Goal: Entertainment & Leisure: Consume media (video, audio)

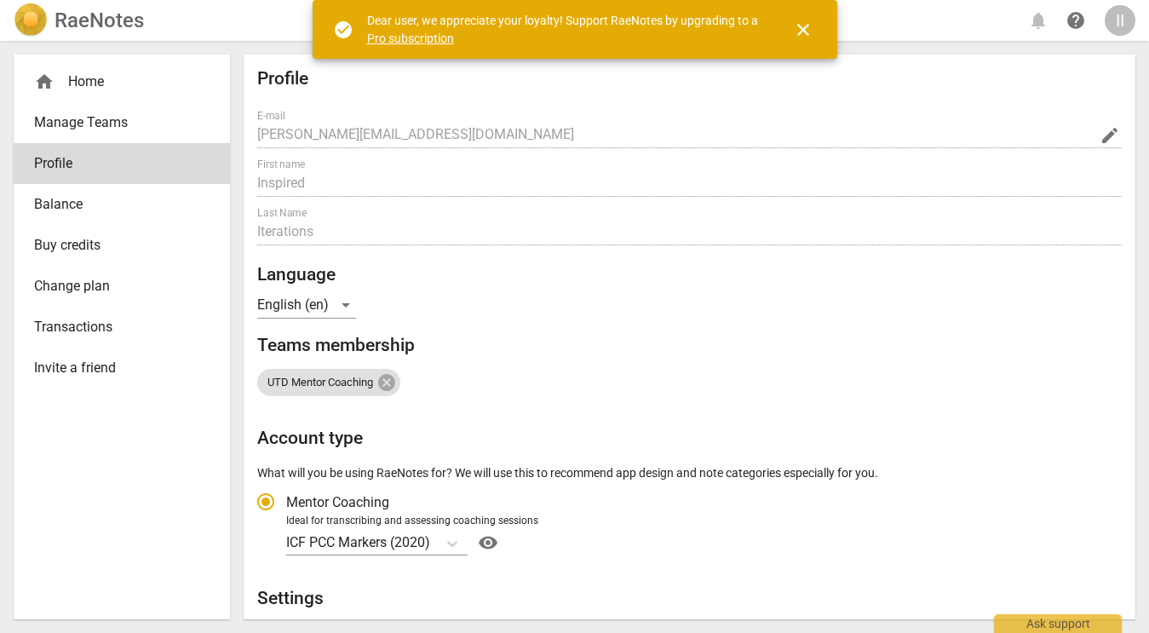
click at [801, 30] on span "close" at bounding box center [803, 30] width 20 height 20
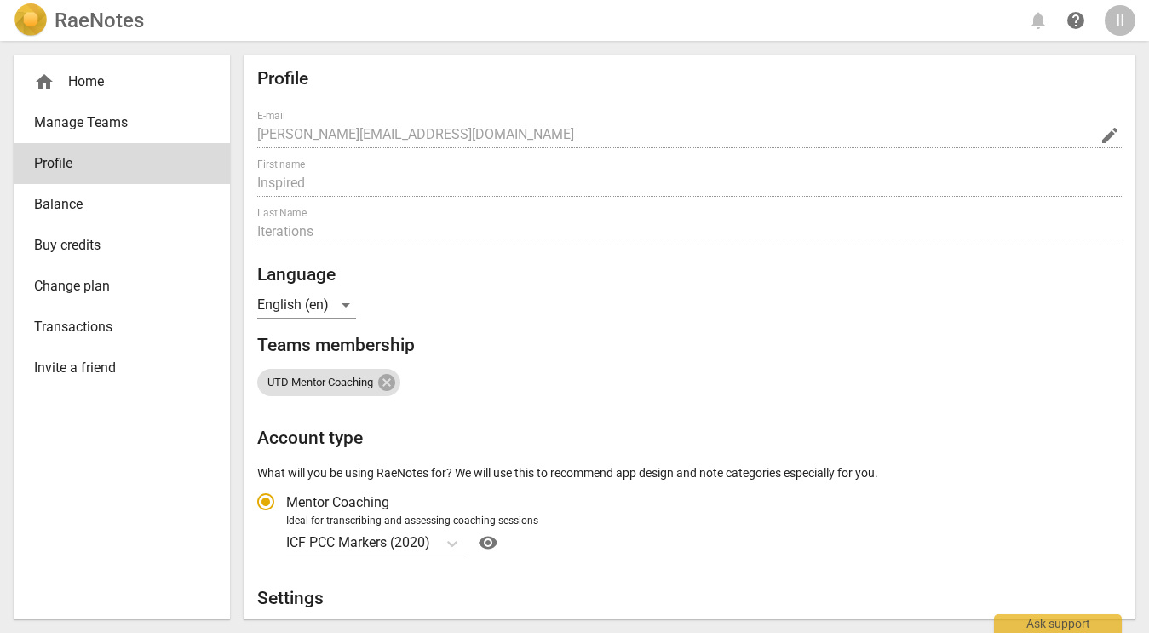
click at [120, 83] on div "home Home" at bounding box center [115, 82] width 162 height 20
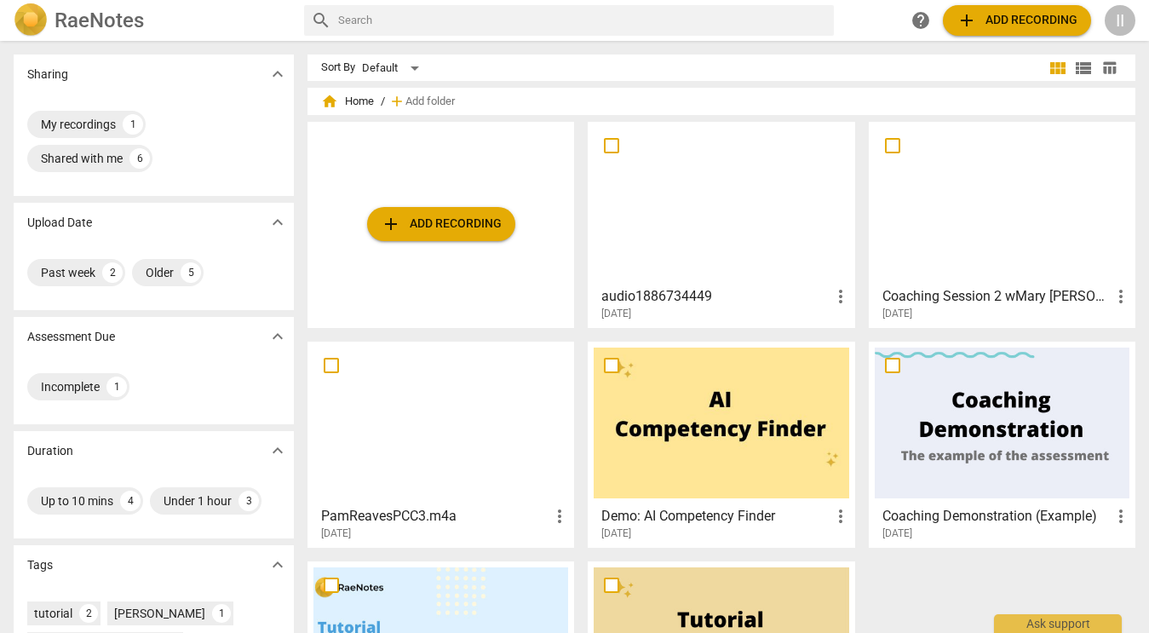
click at [1126, 15] on div "II" at bounding box center [1119, 20] width 31 height 31
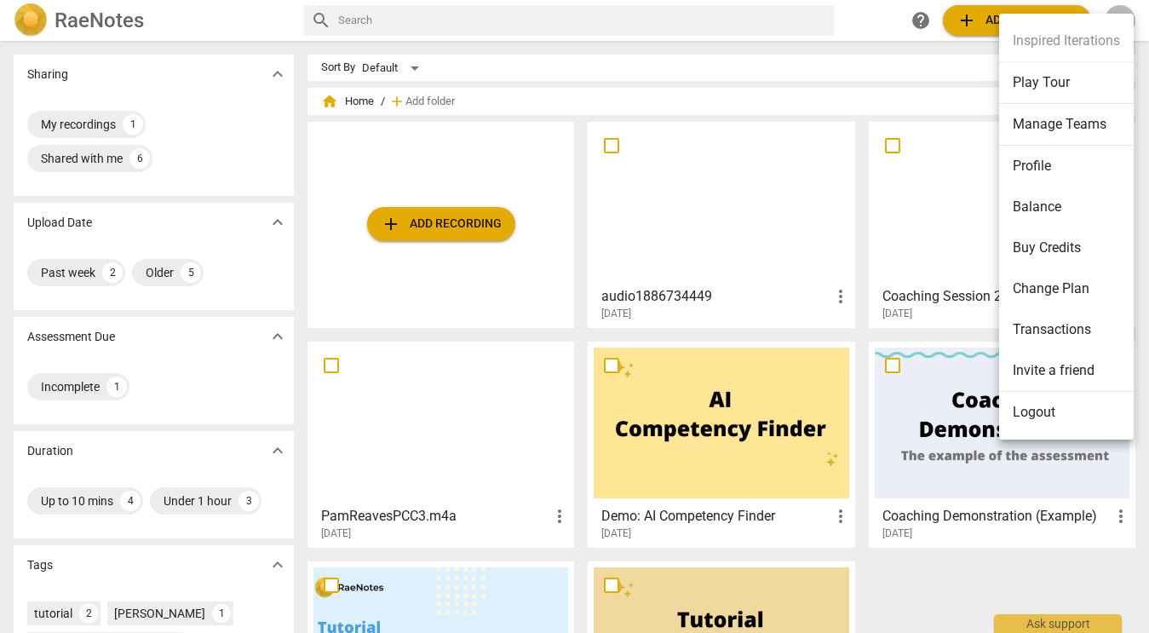
click at [1126, 15] on ul "Inspired Iterations Play Tour Manage Teams Profile Balance Buy Credits Change P…" at bounding box center [1066, 227] width 135 height 426
click at [579, 421] on div at bounding box center [574, 316] width 1149 height 633
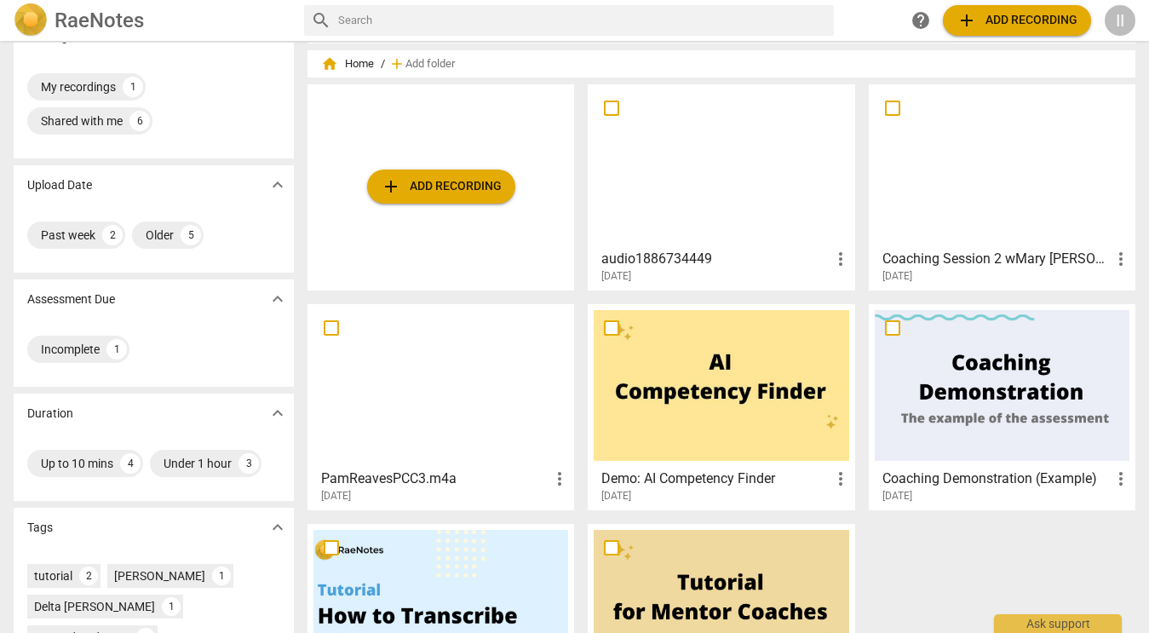
scroll to position [39, 0]
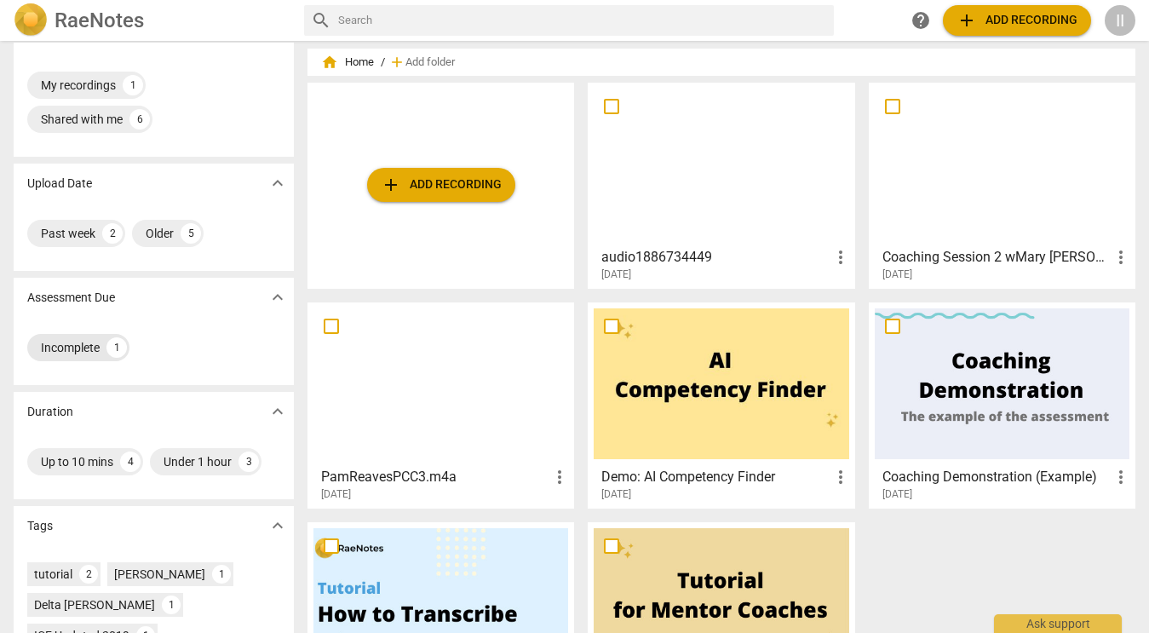
click at [99, 356] on div "Incomplete 1" at bounding box center [78, 347] width 102 height 27
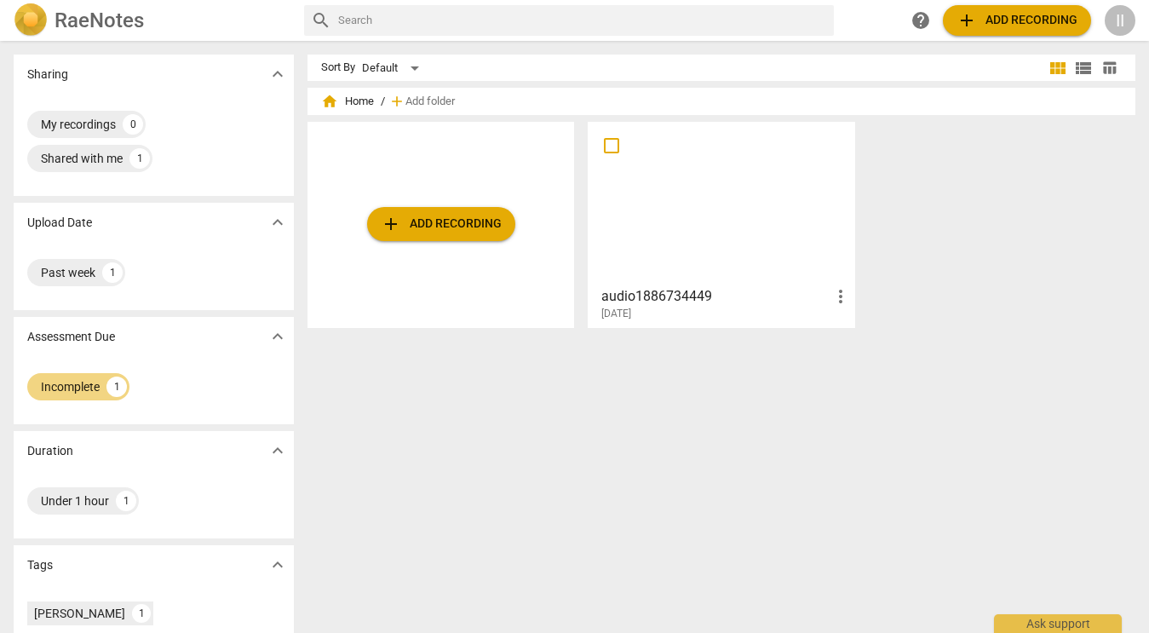
click at [702, 217] on div at bounding box center [720, 203] width 255 height 151
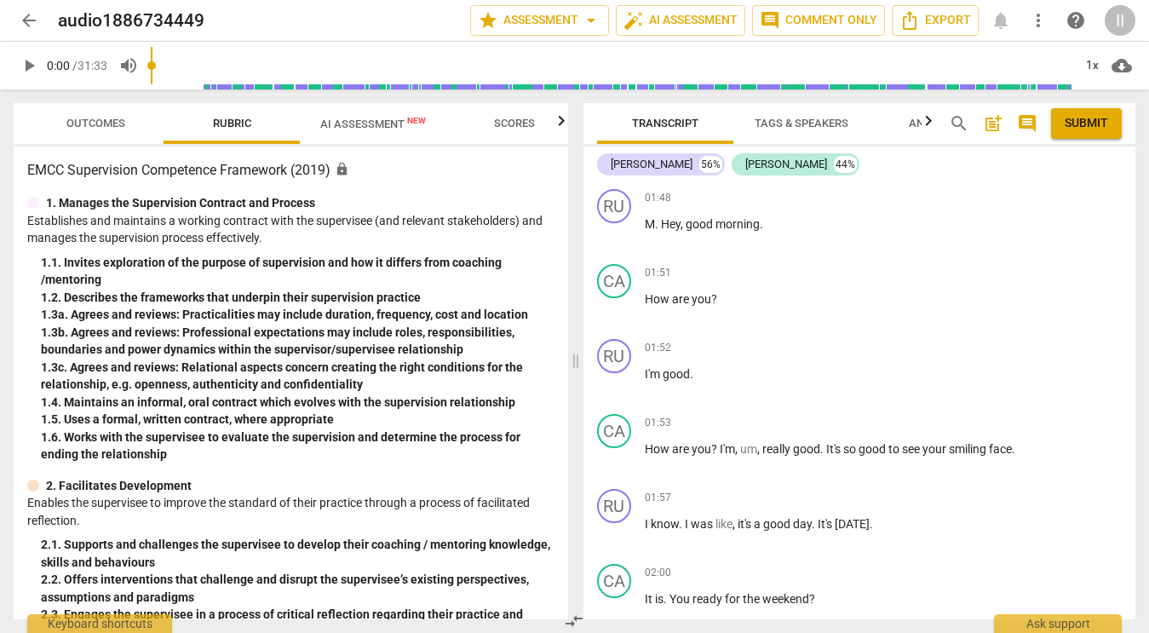
click at [1121, 20] on div "II" at bounding box center [1119, 20] width 31 height 31
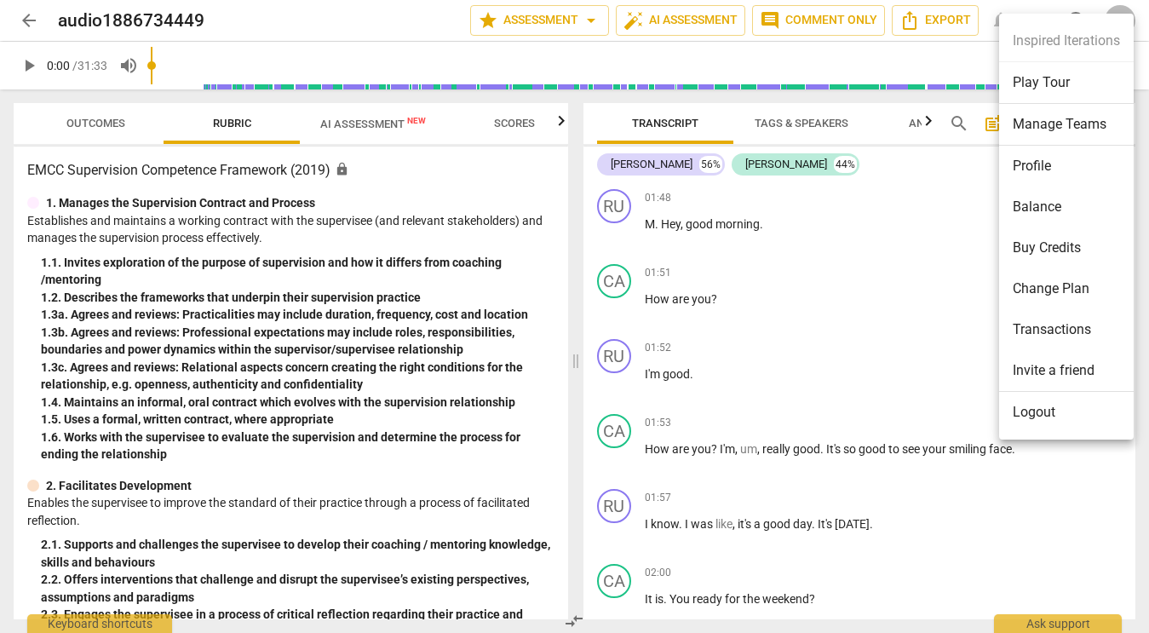
click at [1040, 165] on li "Profile" at bounding box center [1066, 166] width 135 height 41
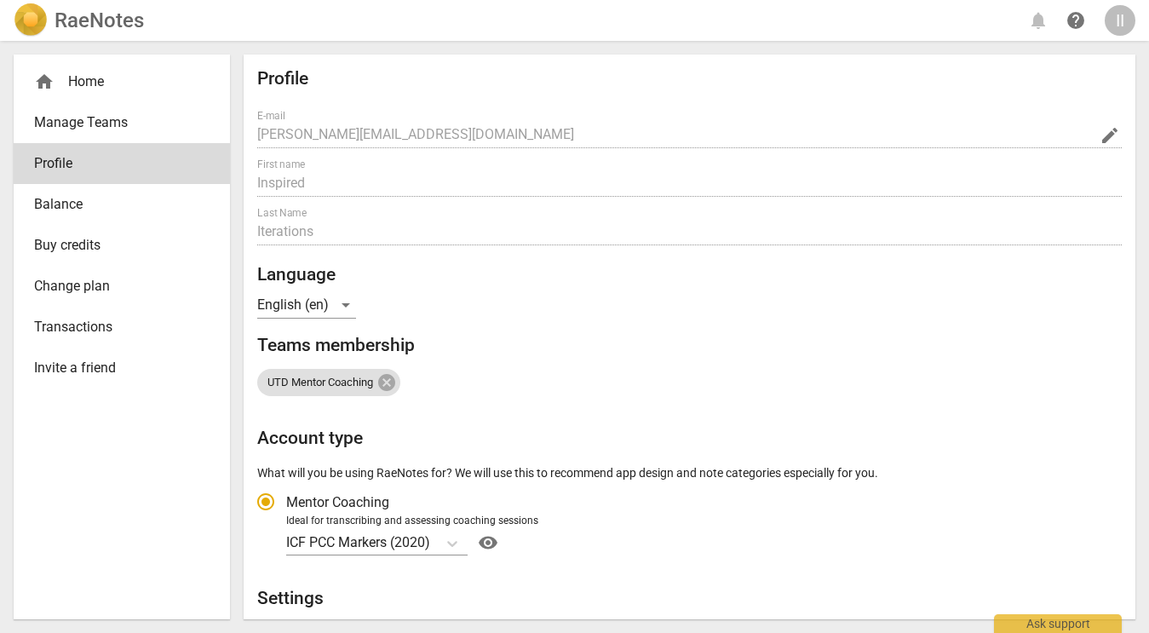
radio input "false"
click at [80, 76] on div "home Home" at bounding box center [115, 82] width 162 height 20
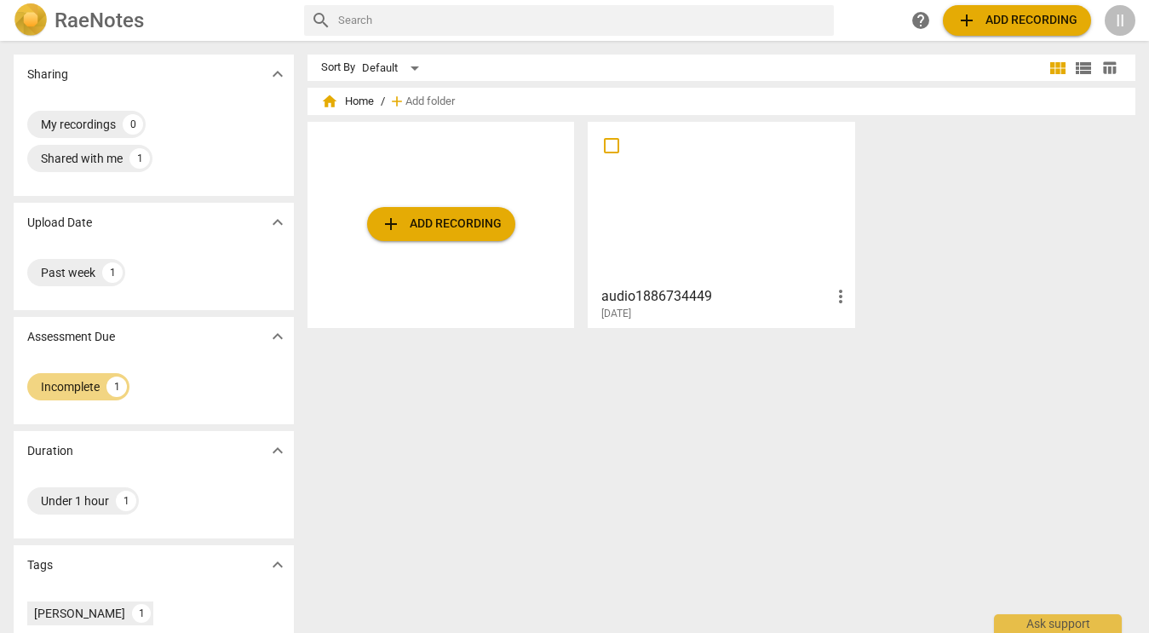
click at [707, 304] on h3 "audio1886734449" at bounding box center [715, 296] width 228 height 20
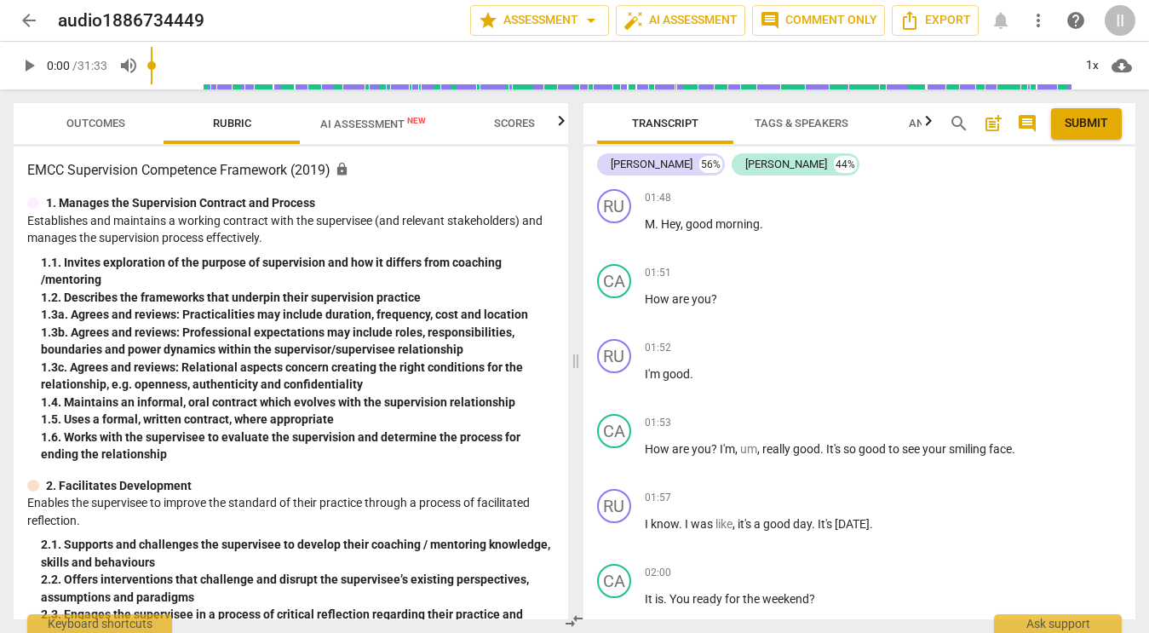
click at [33, 65] on span "play_arrow" at bounding box center [29, 65] width 20 height 20
click at [665, 295] on span "How" at bounding box center [657, 299] width 27 height 14
click at [663, 301] on span "How" at bounding box center [657, 299] width 27 height 14
click at [663, 295] on span "How" at bounding box center [657, 299] width 27 height 14
click at [644, 228] on span "M" at bounding box center [649, 224] width 10 height 14
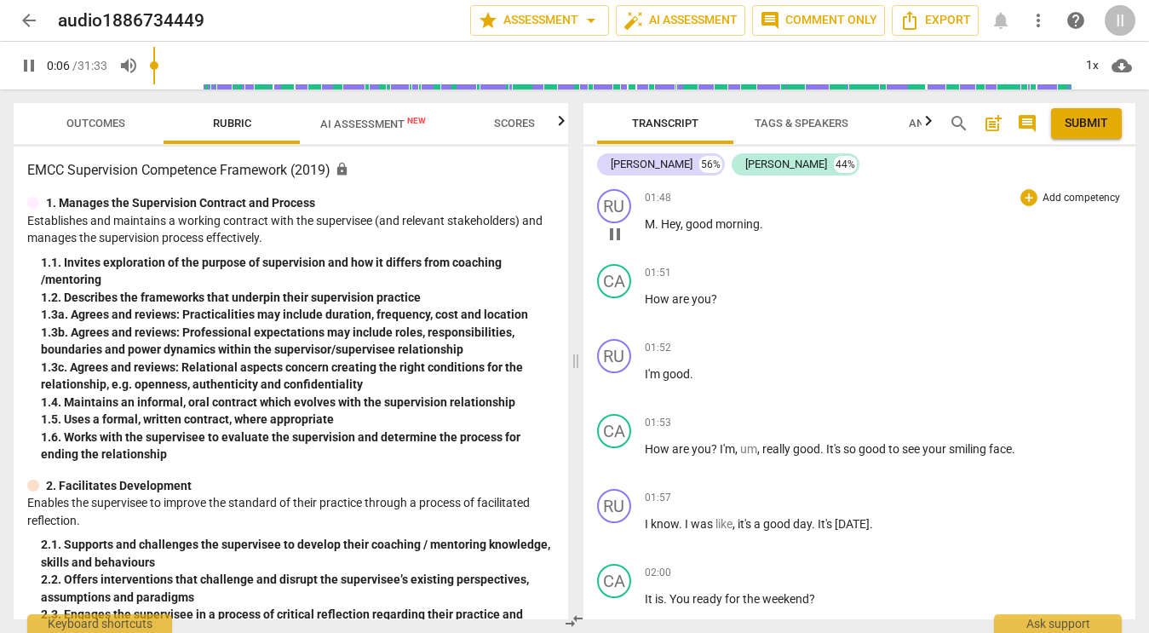
click at [662, 228] on span "Hey" at bounding box center [671, 224] width 20 height 14
click at [304, 65] on input "range" at bounding box center [611, 65] width 921 height 54
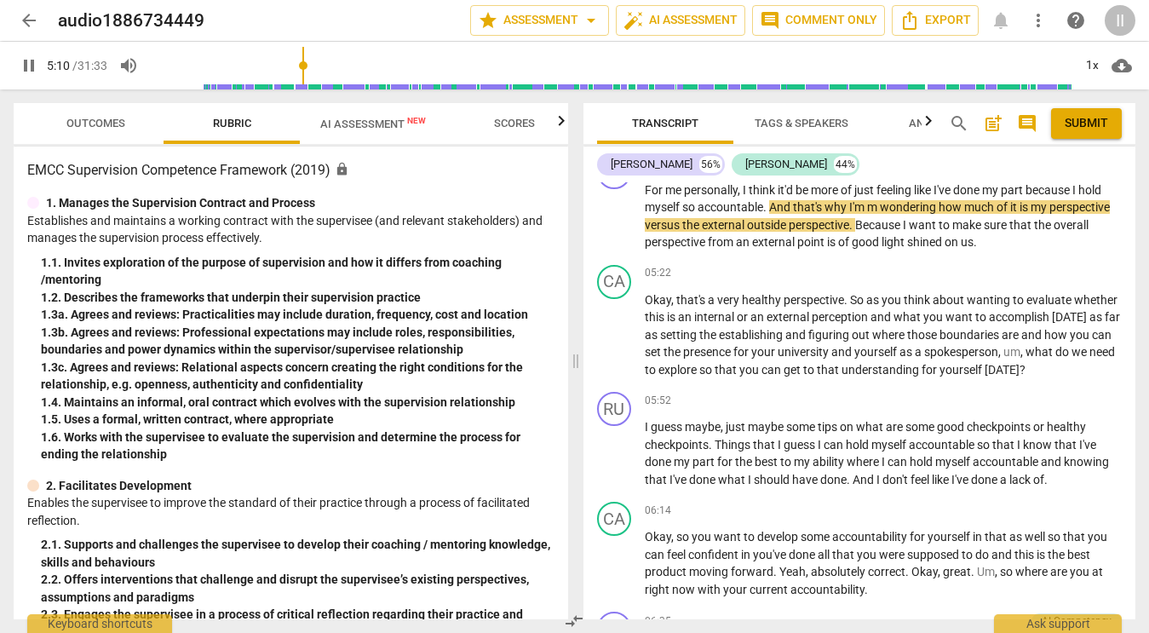
click at [208, 66] on input "range" at bounding box center [611, 65] width 921 height 54
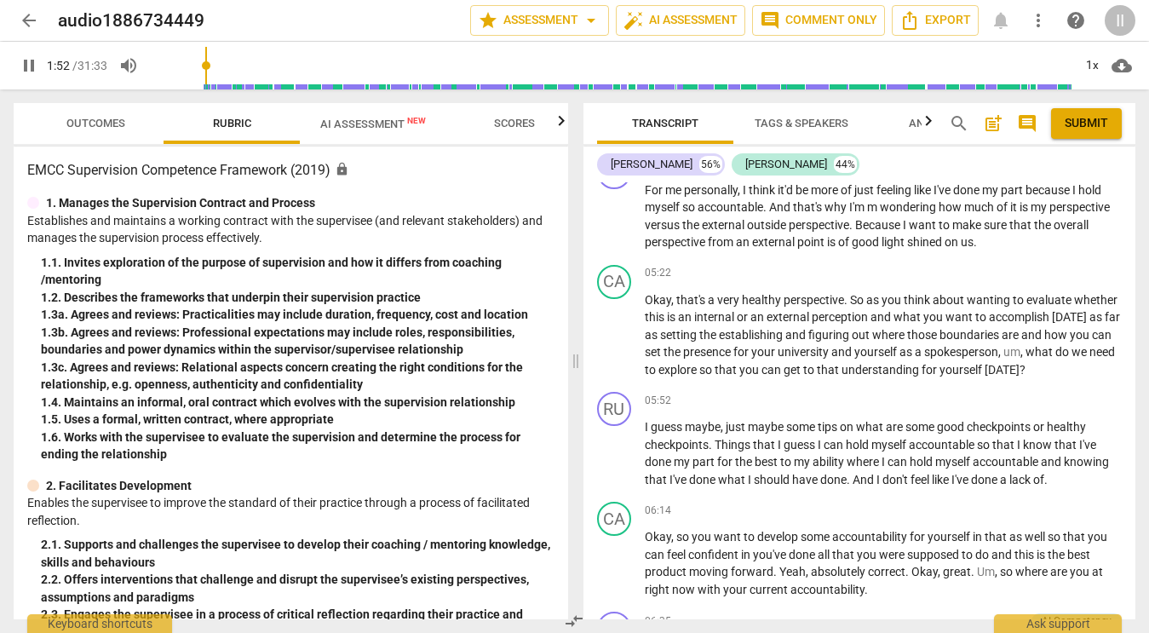
click at [37, 65] on span "pause" at bounding box center [29, 65] width 20 height 20
type input "113"
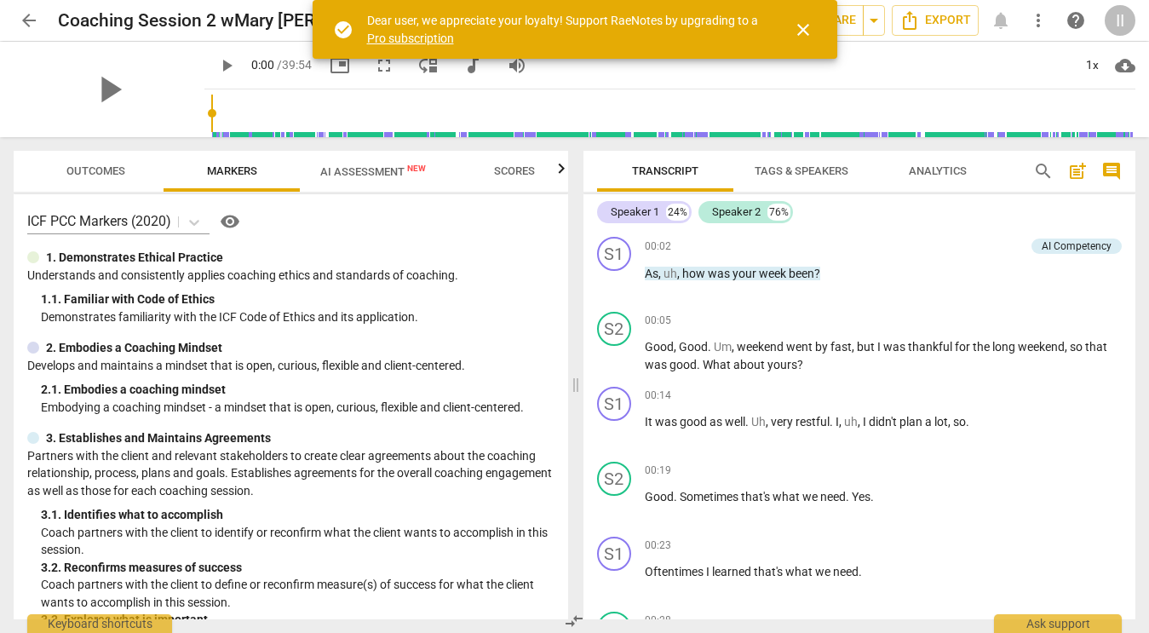
click at [803, 32] on span "close" at bounding box center [803, 30] width 20 height 20
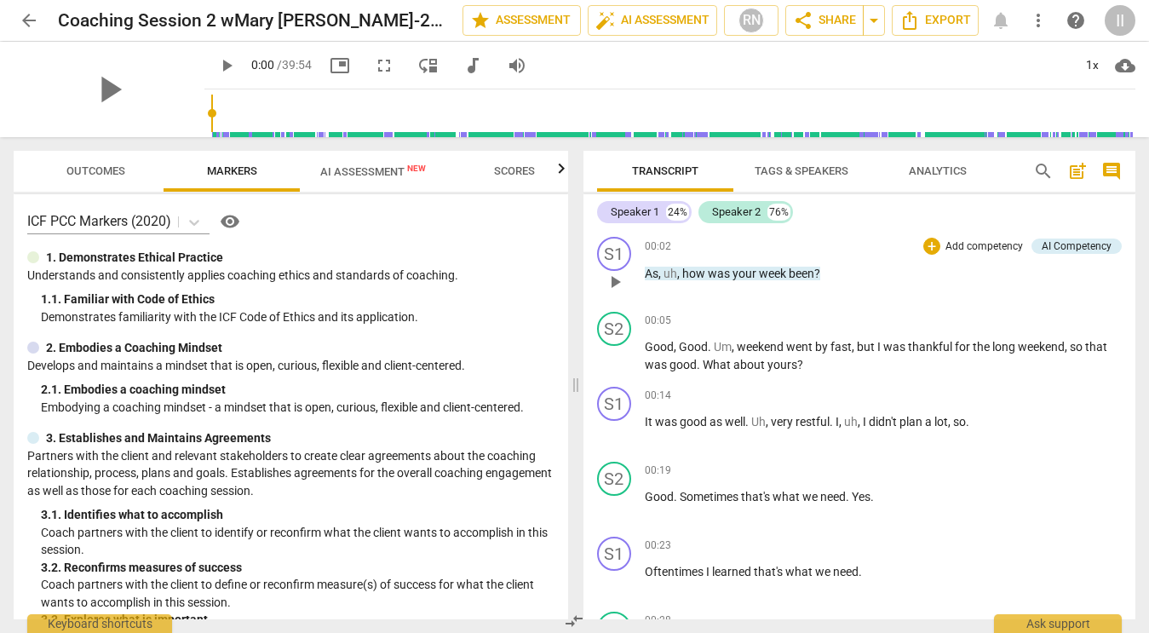
click at [623, 282] on span "play_arrow" at bounding box center [614, 282] width 20 height 20
click at [623, 282] on span "pause" at bounding box center [614, 282] width 20 height 20
type input "5"
